Goal: Task Accomplishment & Management: Use online tool/utility

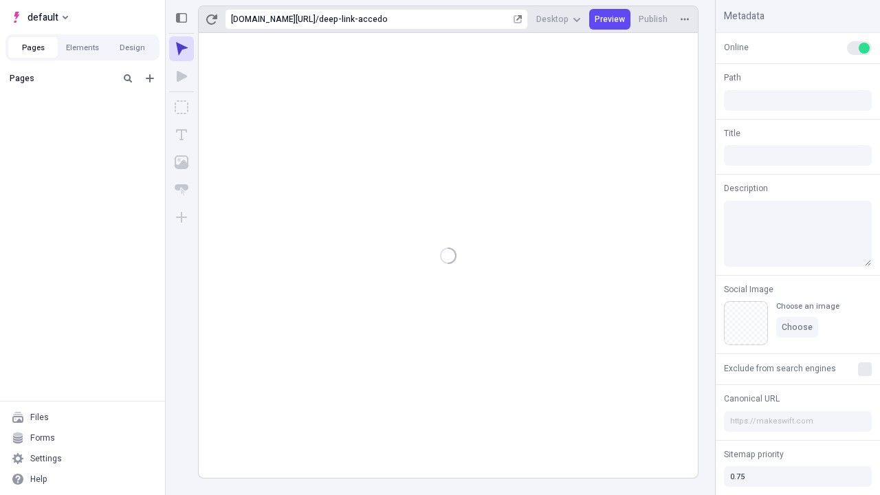
type input "/deep-link-accedo"
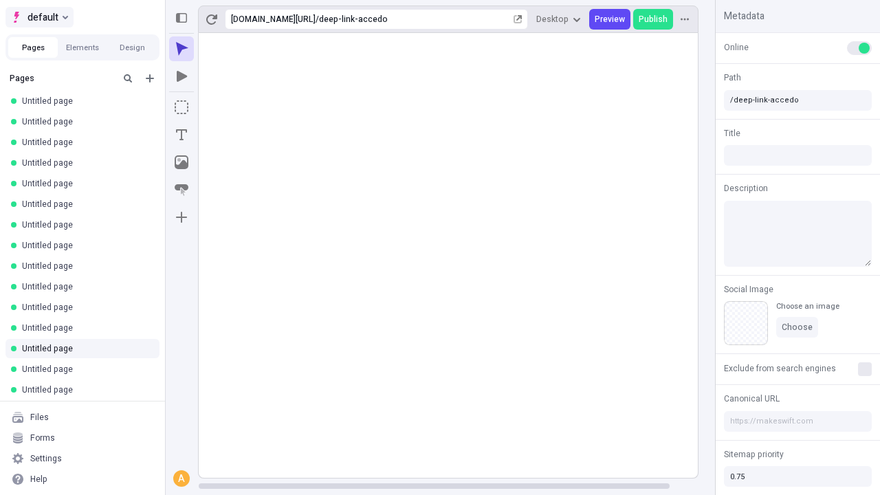
click at [39, 17] on span "default" at bounding box center [43, 17] width 31 height 17
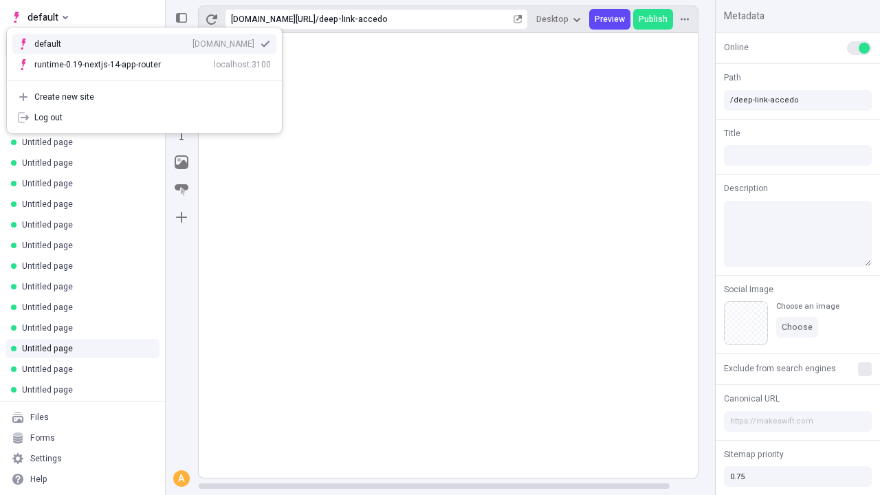
click at [193, 41] on div "qee9k4dy7d.staging.makeswift.site" at bounding box center [224, 44] width 62 height 11
click at [150, 78] on icon "Add new" at bounding box center [150, 78] width 8 height 8
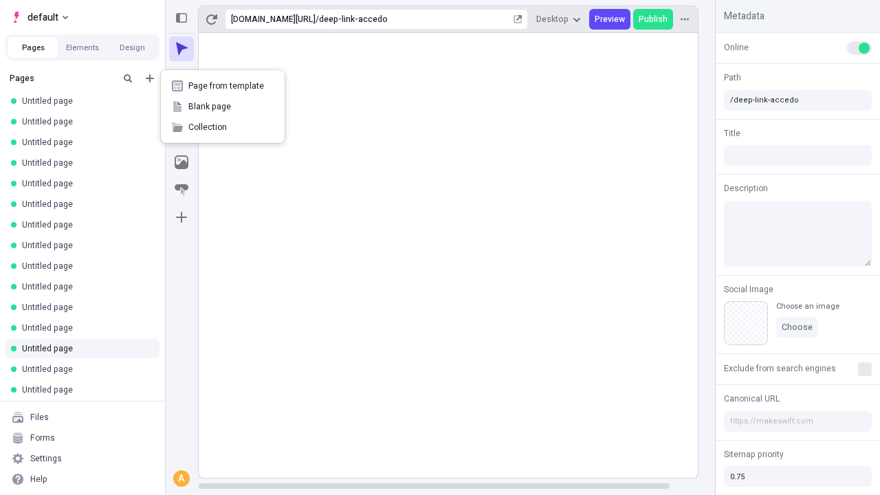
click at [223, 107] on span "Blank page" at bounding box center [230, 106] width 85 height 11
